Goal: Information Seeking & Learning: Learn about a topic

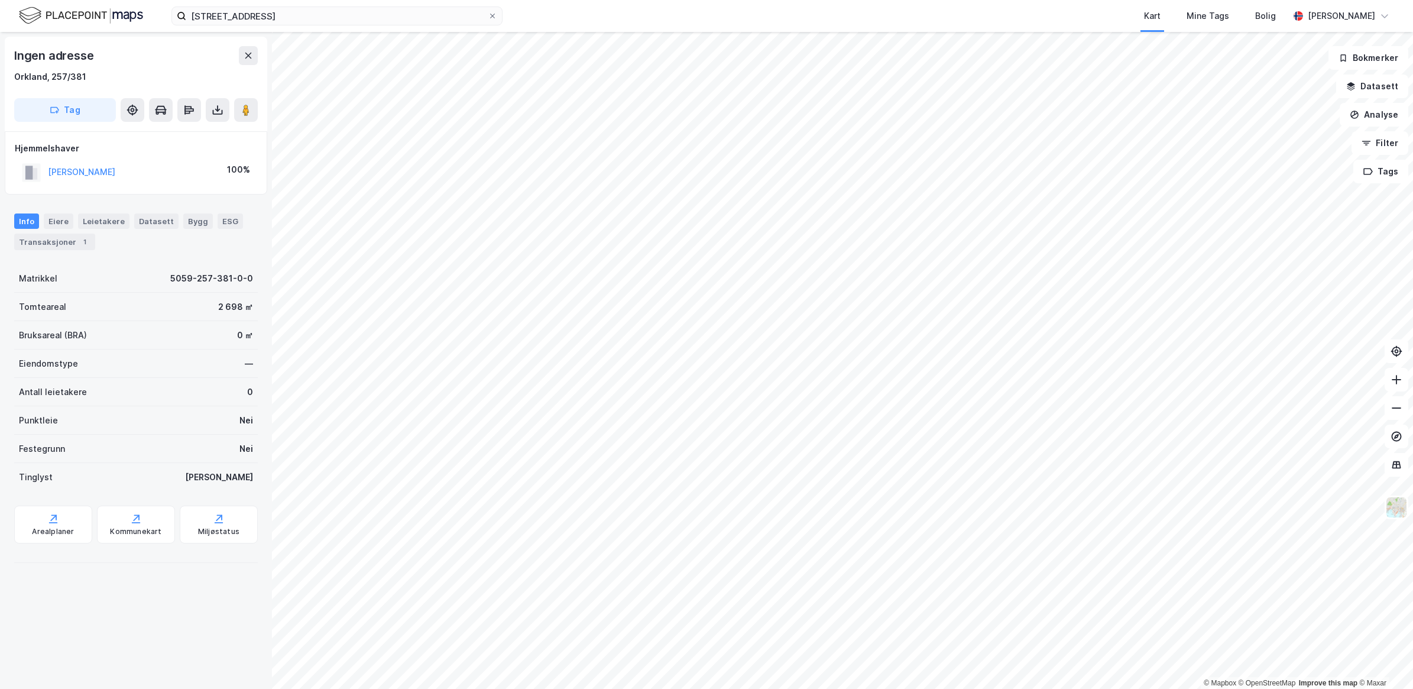
click at [577, 688] on html "Industrivegen 39 Heimdal Kart Mine Tags Bolig [PERSON_NAME] © Mapbox © OpenStre…" at bounding box center [706, 344] width 1413 height 689
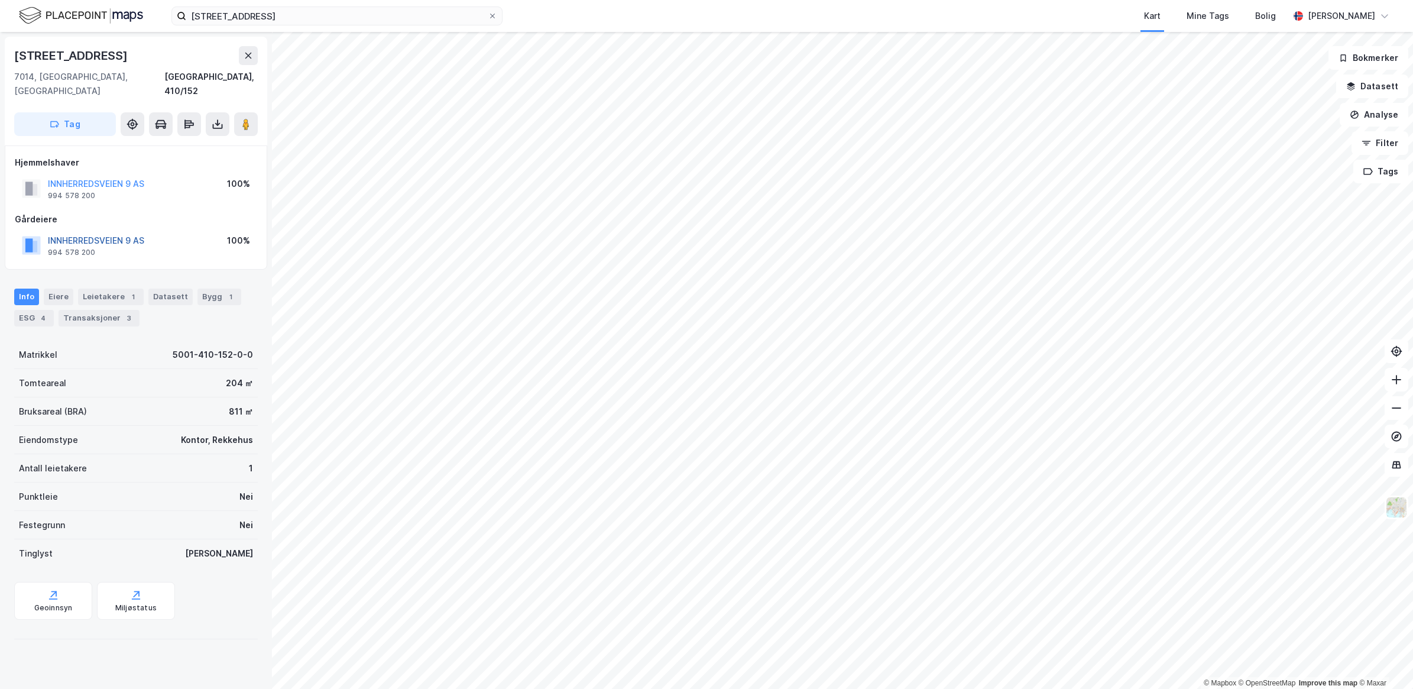
click at [0, 0] on button "INNHERREDSVEIEN 9 AS" at bounding box center [0, 0] width 0 height 0
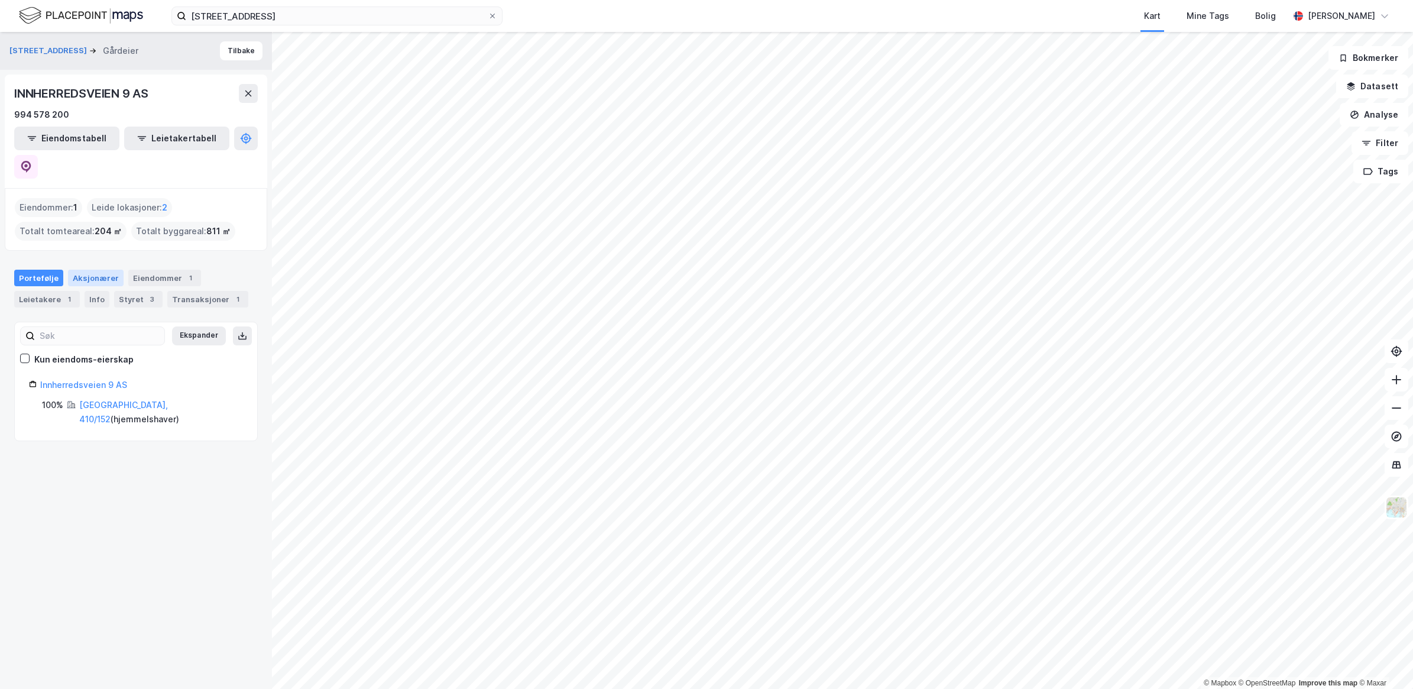
click at [101, 270] on div "Aksjonærer" at bounding box center [96, 278] width 56 height 17
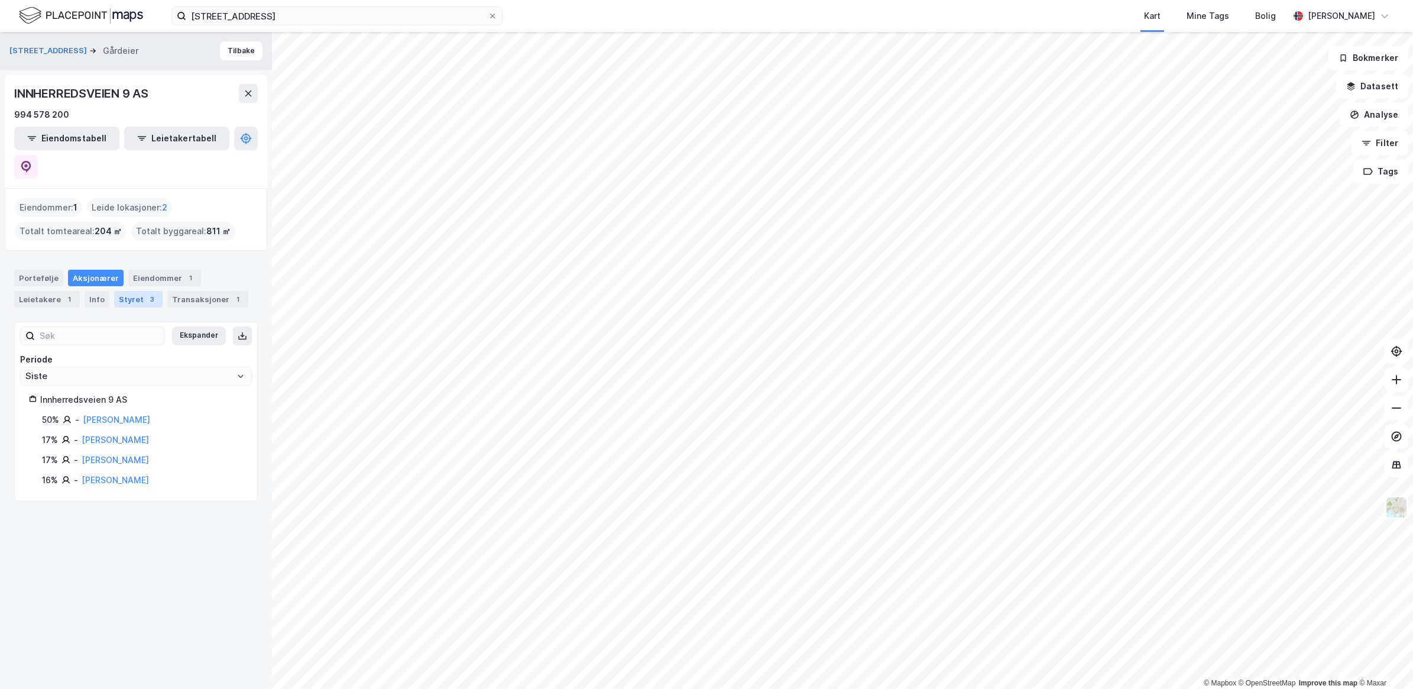
click at [130, 291] on div "Styret 3" at bounding box center [138, 299] width 48 height 17
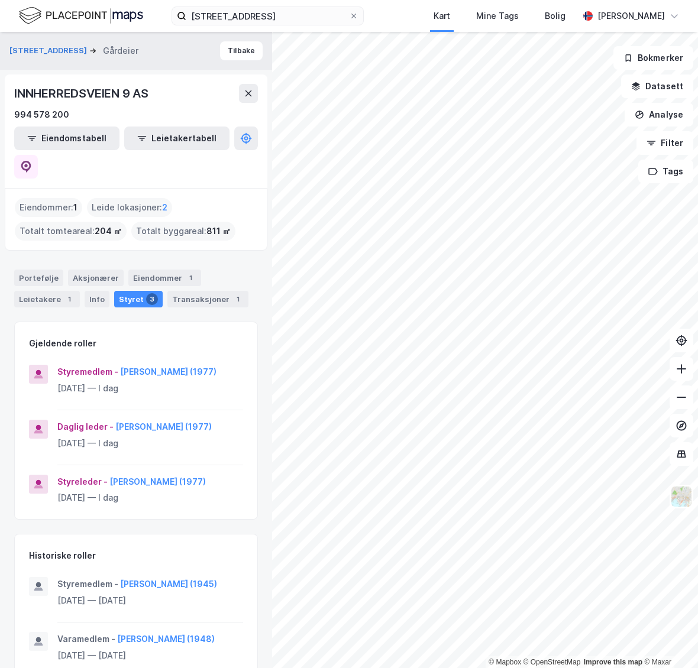
click at [211, 533] on div "Gjeldende roller Styremedlem - [PERSON_NAME] (1977) [DATE] — I dag Daglig leder…" at bounding box center [136, 582] width 244 height 521
click at [0, 0] on button "[PERSON_NAME] (1977)" at bounding box center [0, 0] width 0 height 0
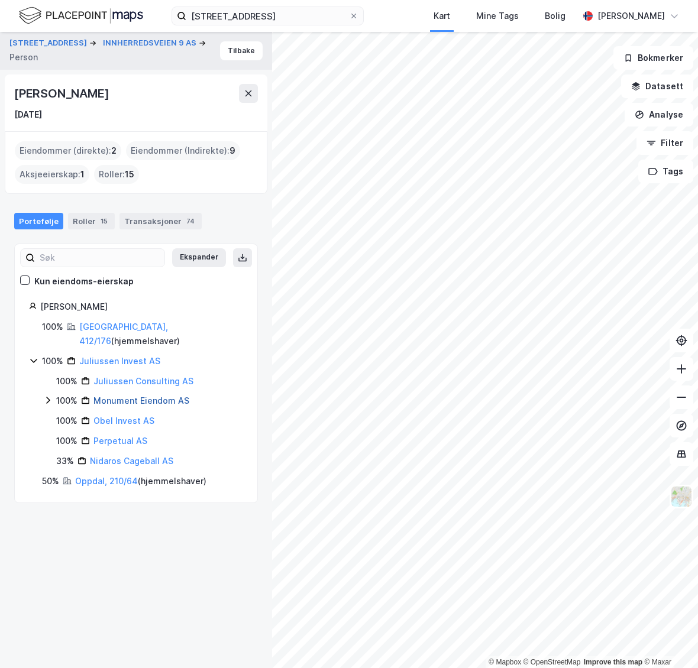
click at [123, 396] on link "Monument Eiendom AS" at bounding box center [141, 401] width 96 height 10
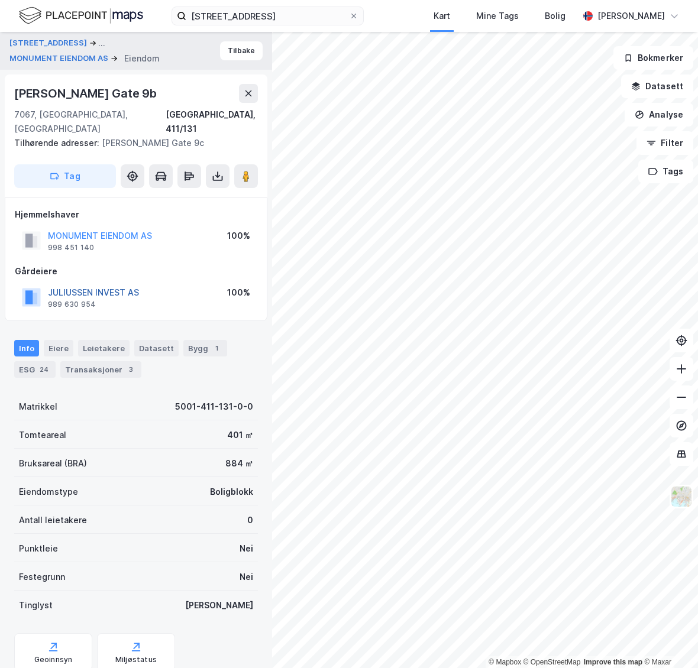
click at [0, 0] on button "JULIUSSEN INVEST AS" at bounding box center [0, 0] width 0 height 0
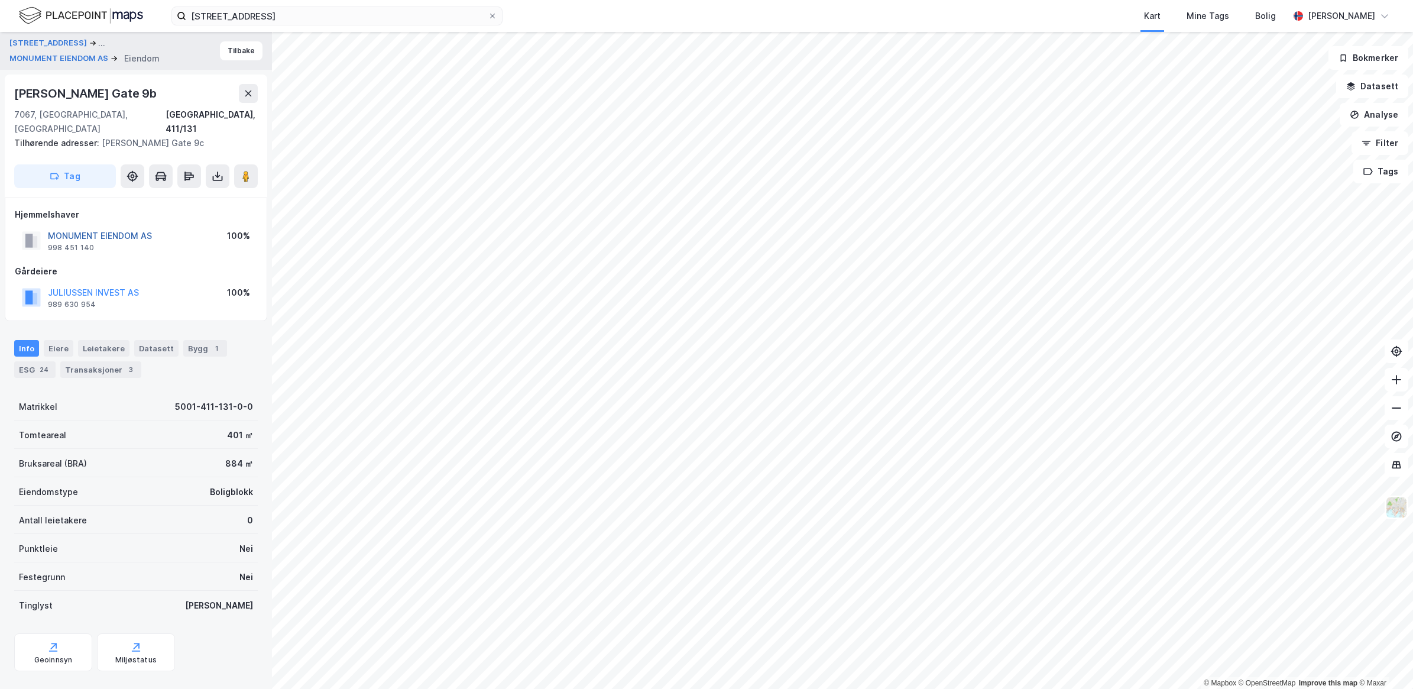
click at [0, 0] on button "MONUMENT EIENDOM AS" at bounding box center [0, 0] width 0 height 0
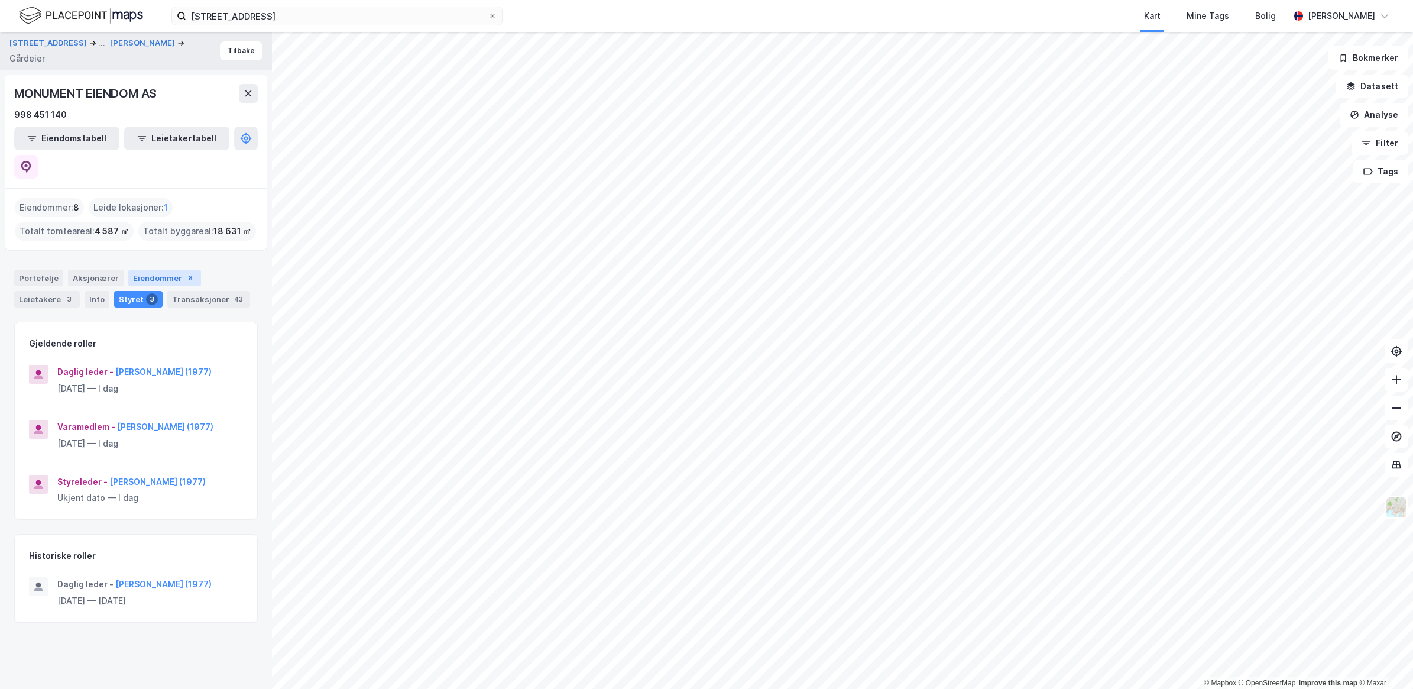
click at [160, 270] on div "Eiendommer 8" at bounding box center [164, 278] width 73 height 17
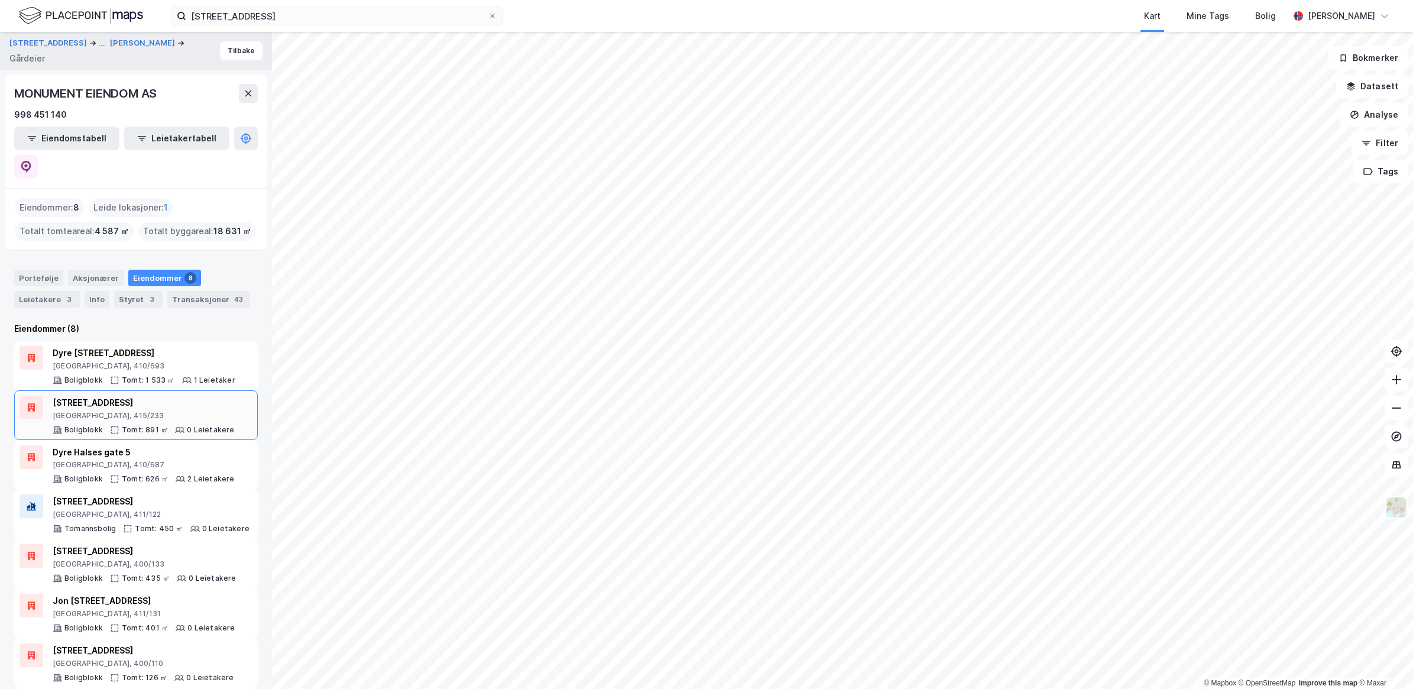
scroll to position [34, 0]
click at [113, 643] on div "[STREET_ADDRESS]" at bounding box center [144, 650] width 182 height 14
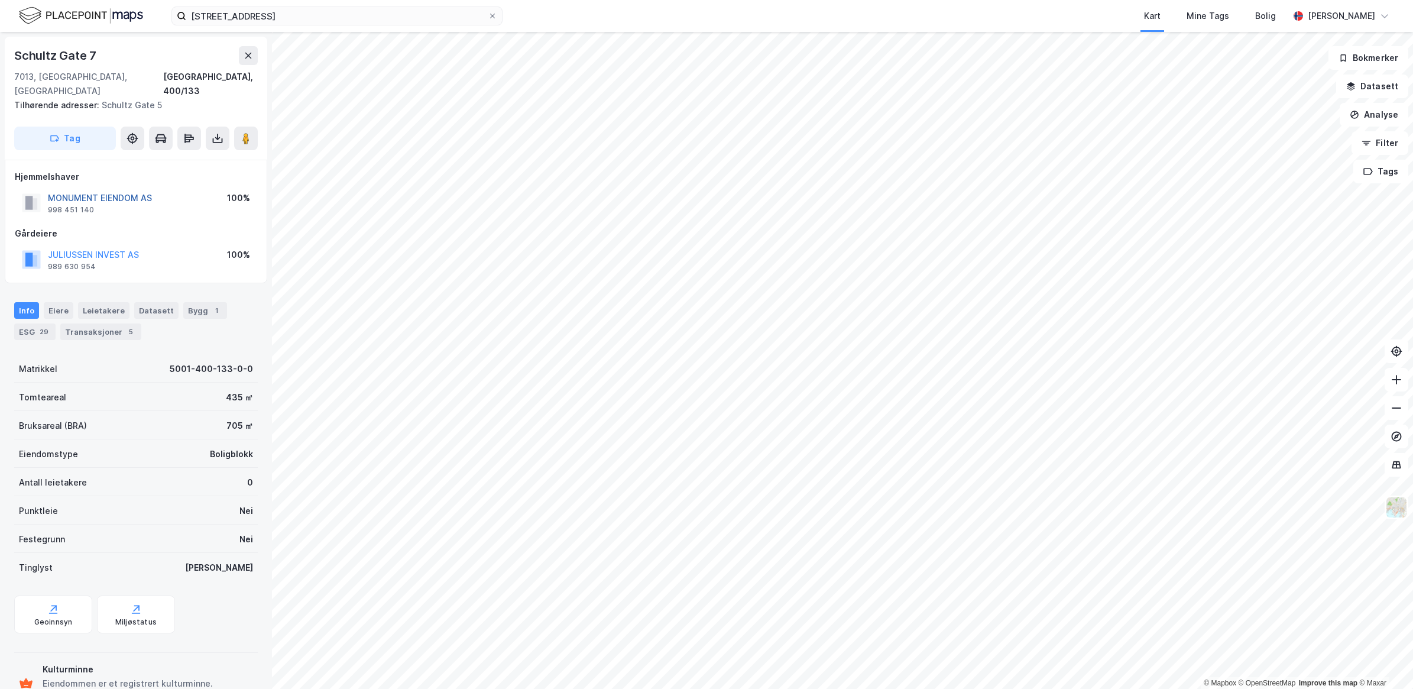
click at [0, 0] on button "MONUMENT EIENDOM AS" at bounding box center [0, 0] width 0 height 0
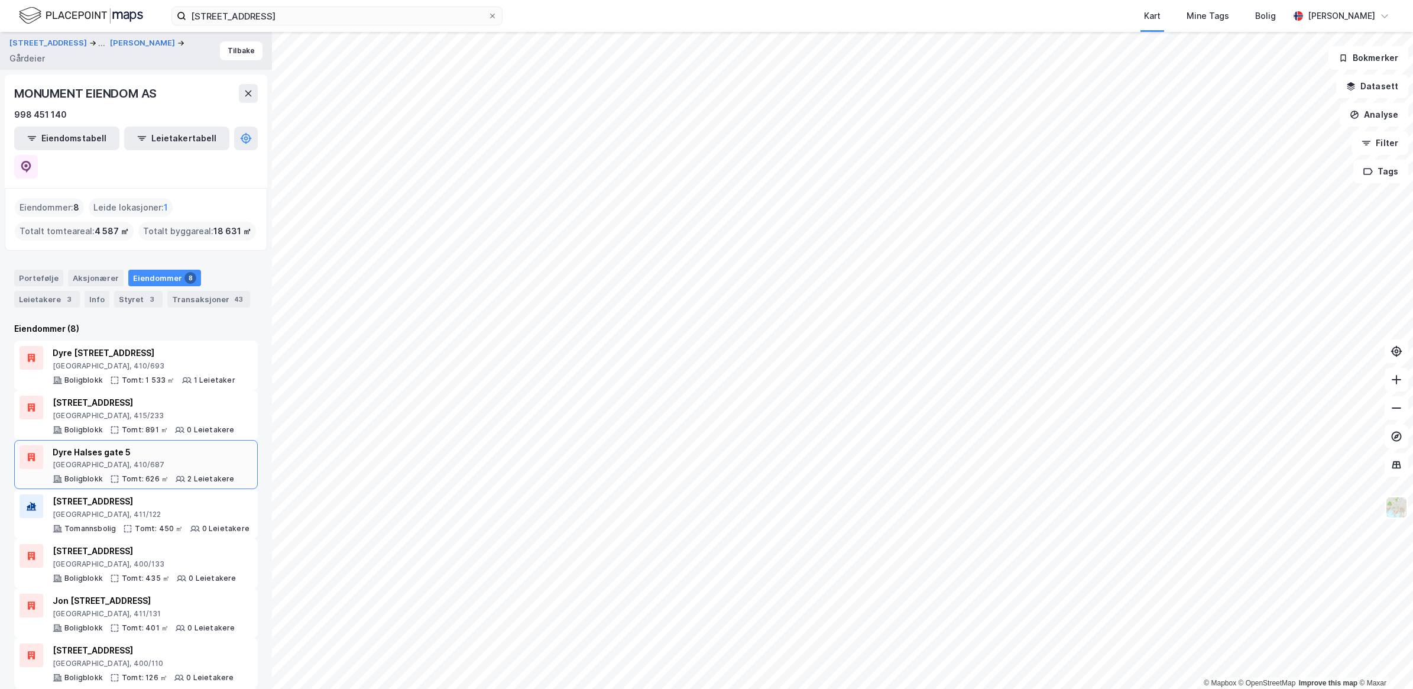
scroll to position [34, 0]
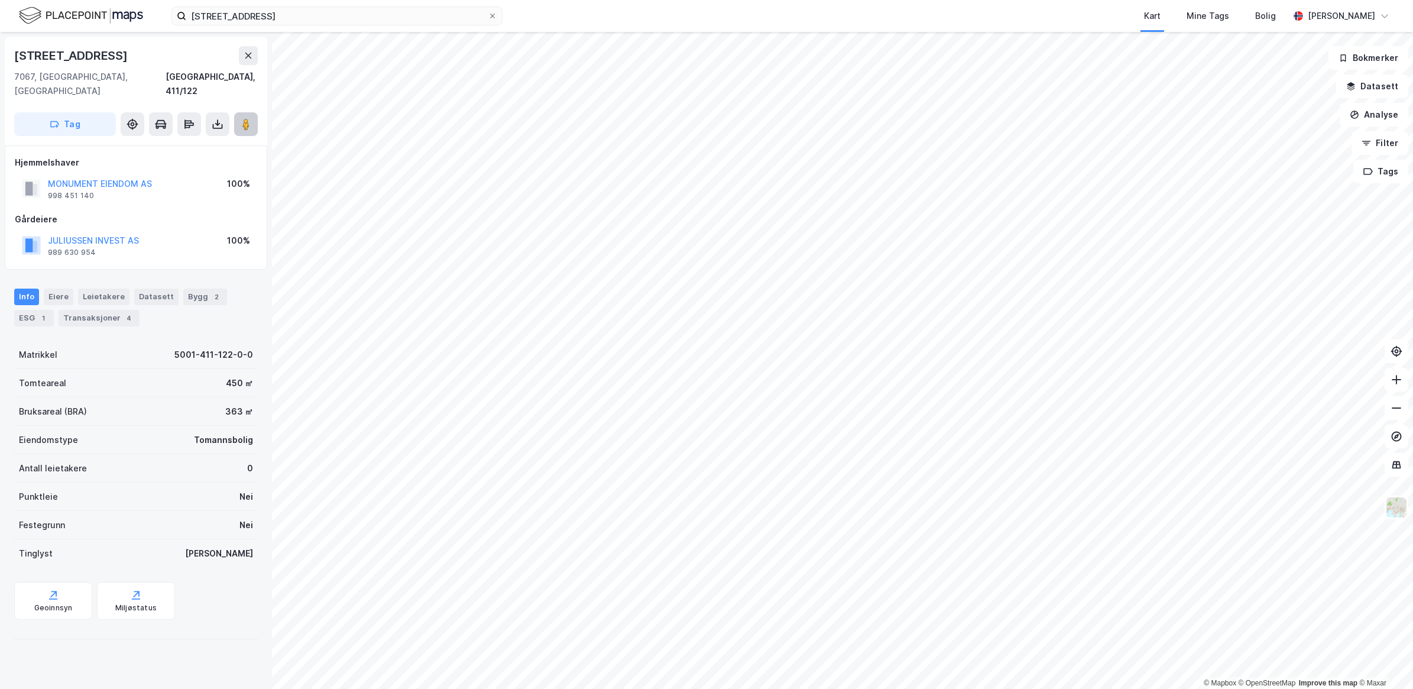
click at [252, 112] on button at bounding box center [246, 124] width 24 height 24
